Goal: Task Accomplishment & Management: Use online tool/utility

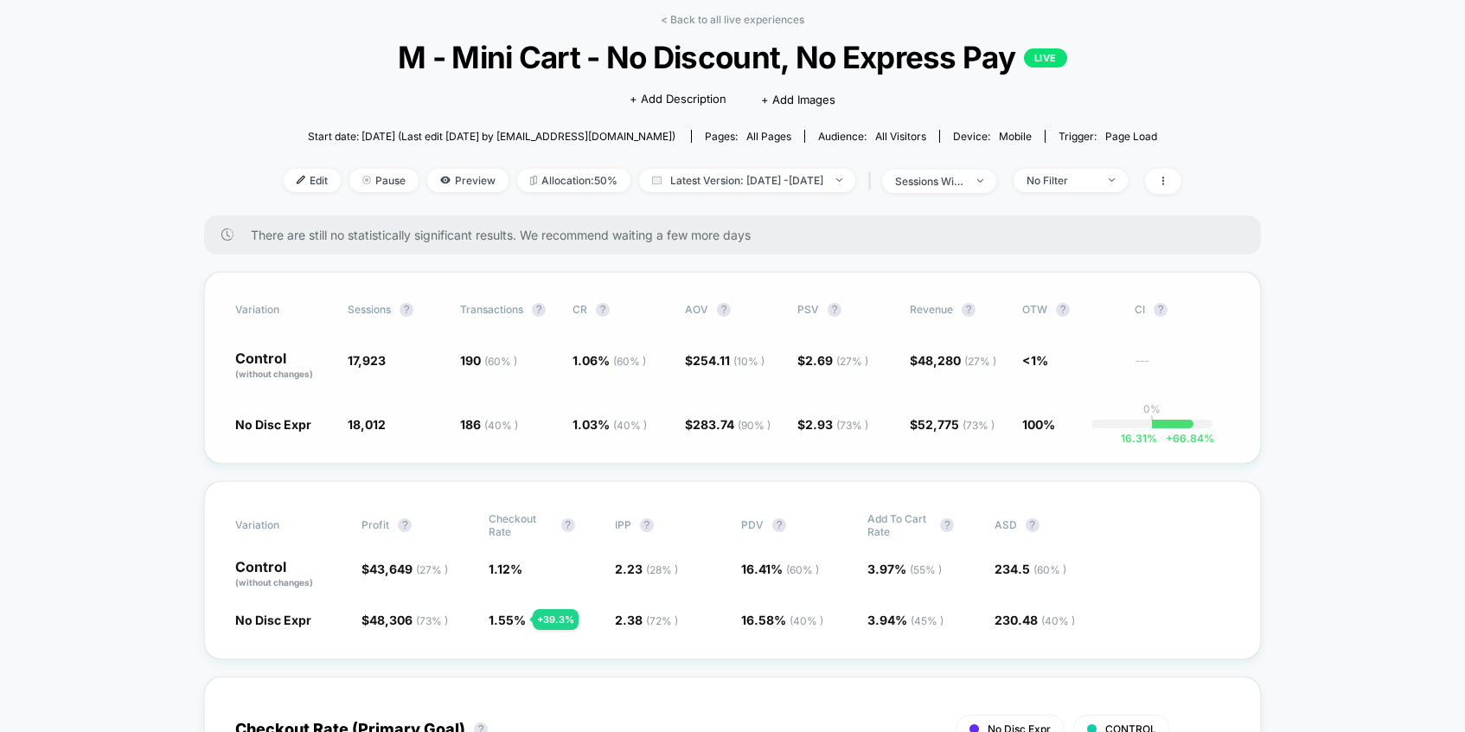
scroll to position [75, 0]
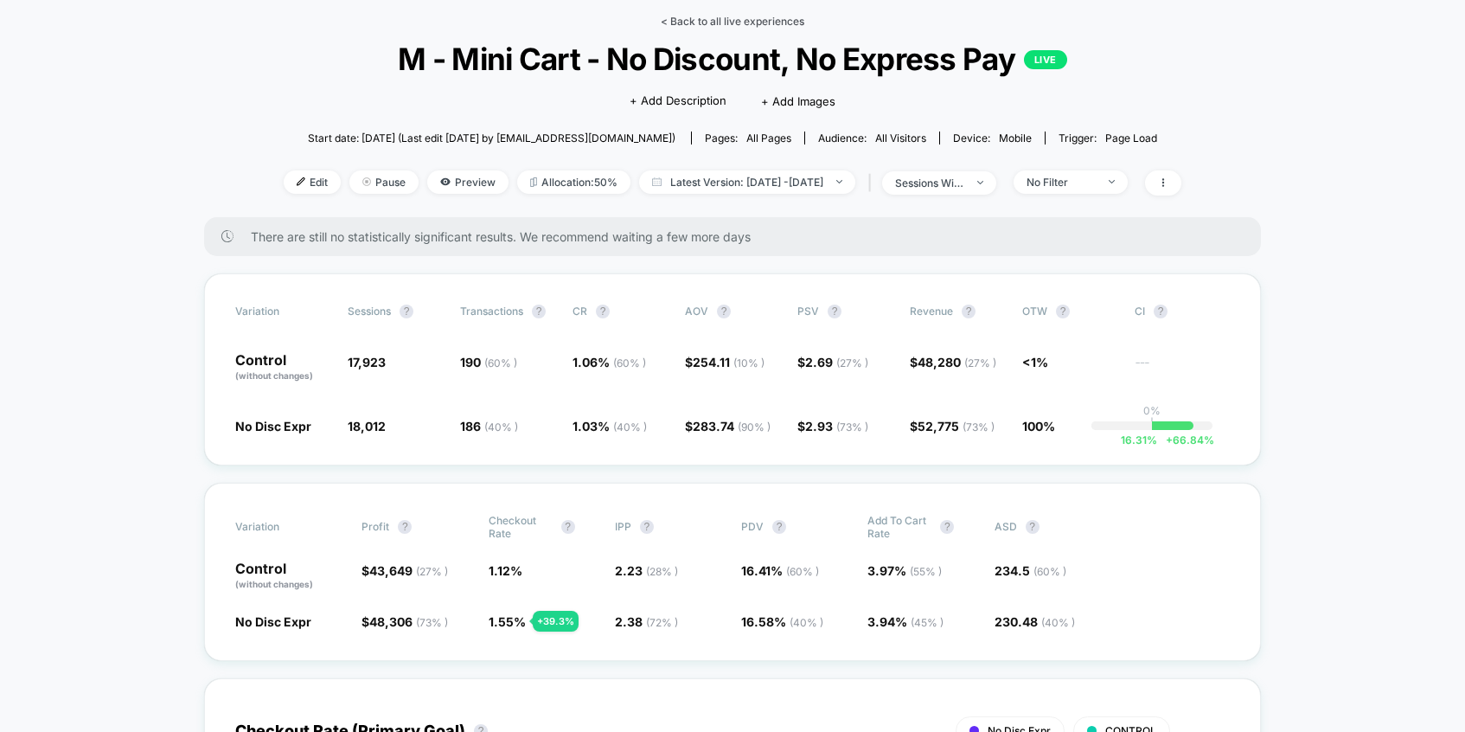
click at [712, 23] on link "< Back to all live experiences" at bounding box center [733, 21] width 144 height 13
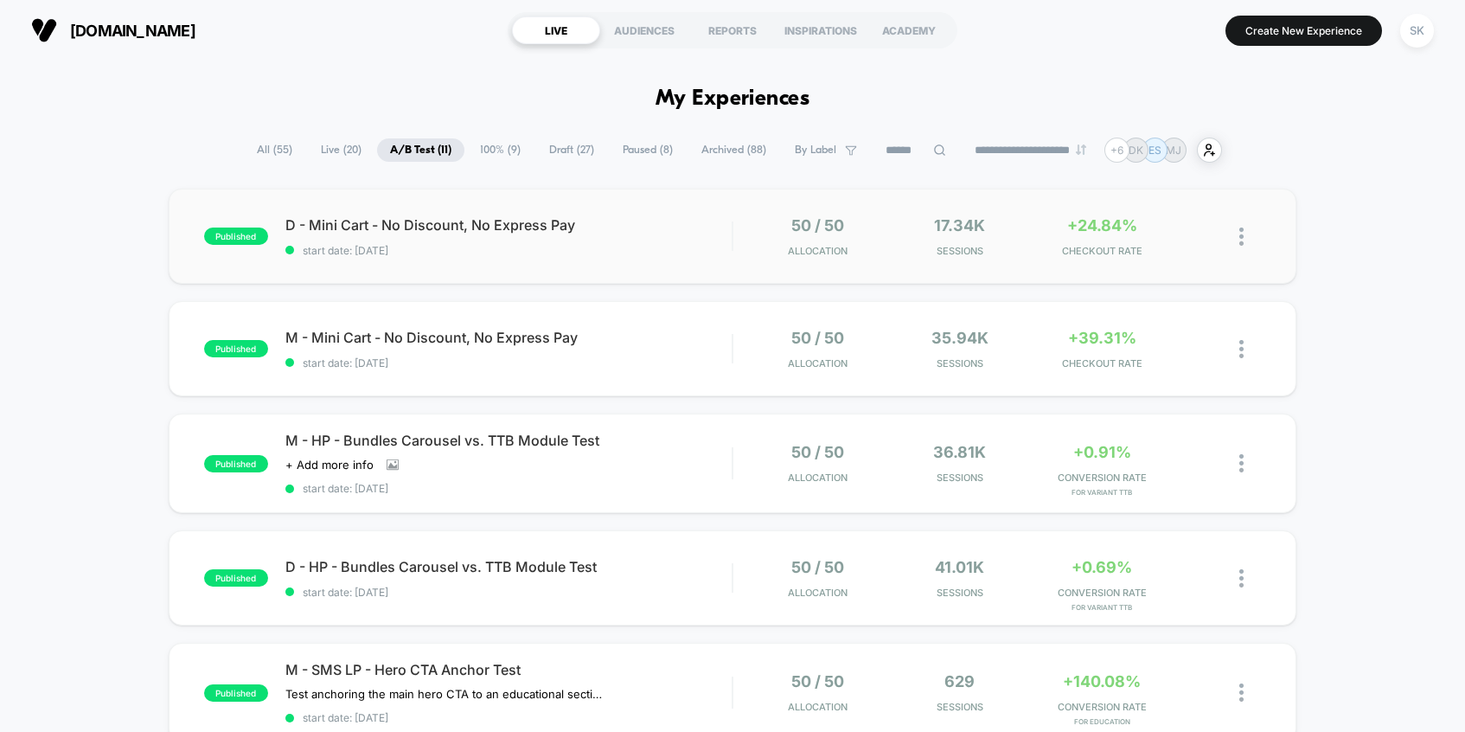
click at [497, 267] on div "published D - Mini Cart - No Discount, No Express Pay start date: [DATE] 50 / 5…" at bounding box center [733, 236] width 1128 height 95
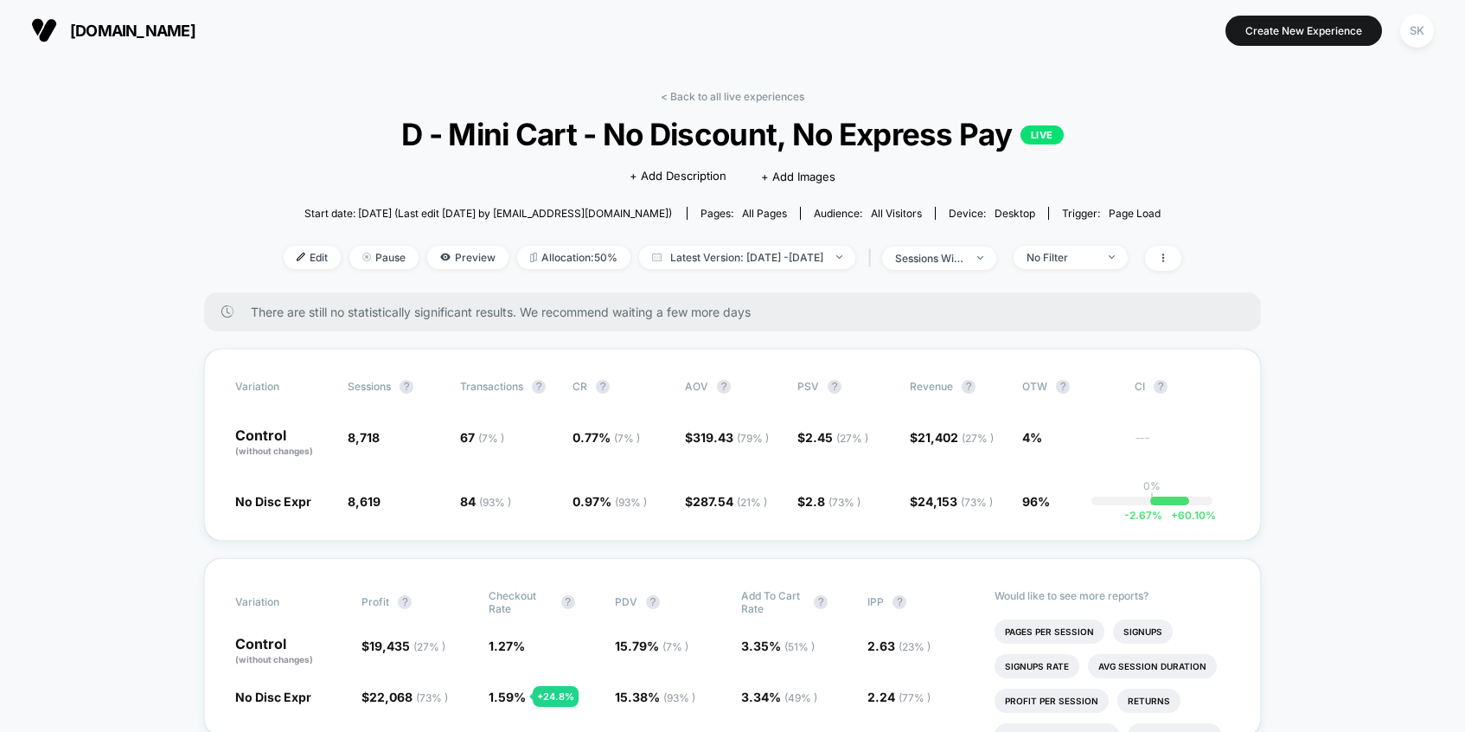
click at [998, 37] on section "Create New Experience SK" at bounding box center [1207, 30] width 463 height 43
